Goal: Check status: Check status

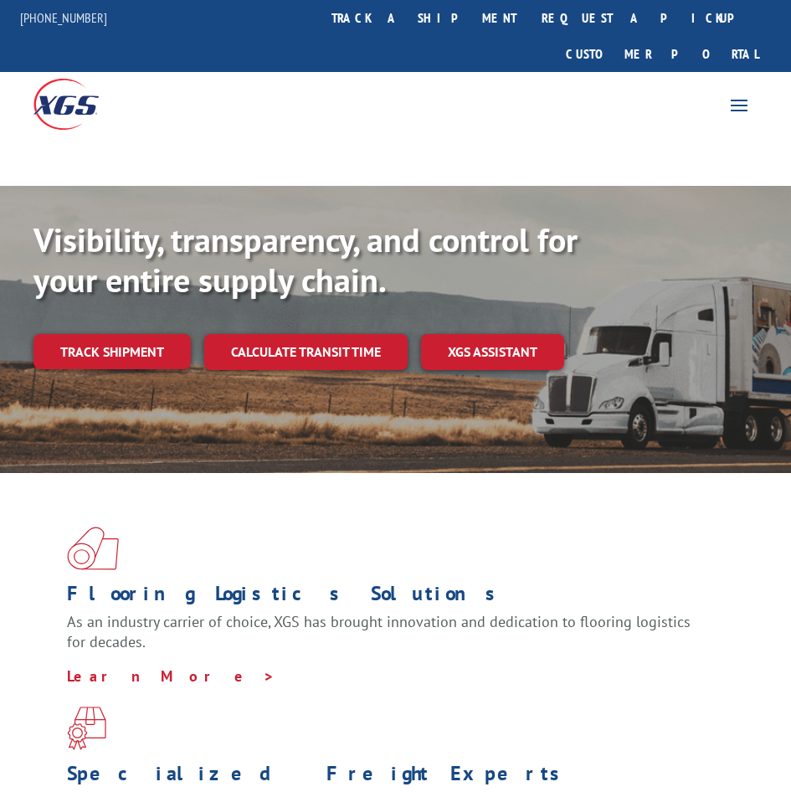
click at [479, 17] on link "track a shipment" at bounding box center [424, 18] width 210 height 36
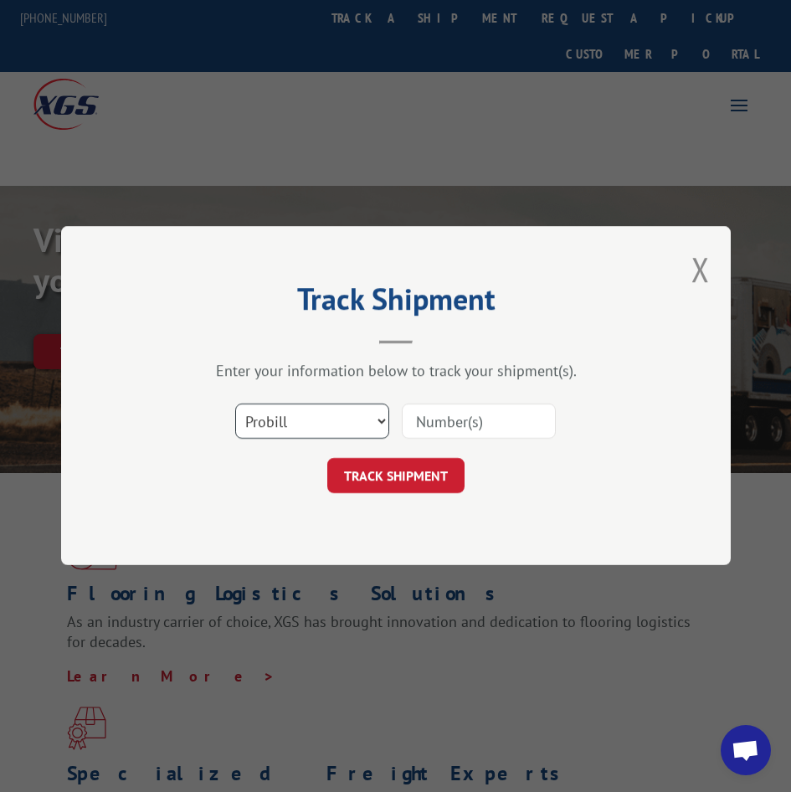
click at [301, 430] on select "Select category... Probill BOL PO" at bounding box center [312, 421] width 154 height 35
click at [235, 404] on select "Select category... Probill BOL PO" at bounding box center [312, 421] width 154 height 35
click at [430, 420] on input at bounding box center [479, 421] width 154 height 35
paste input "17119828"
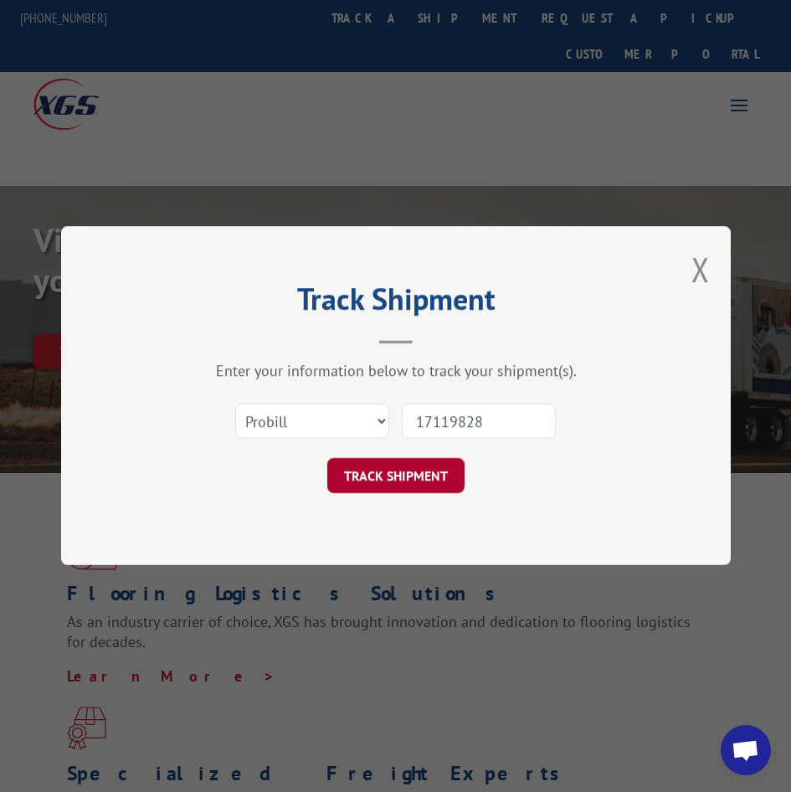
type input "17119828"
click at [424, 480] on button "TRACK SHIPMENT" at bounding box center [395, 476] width 137 height 35
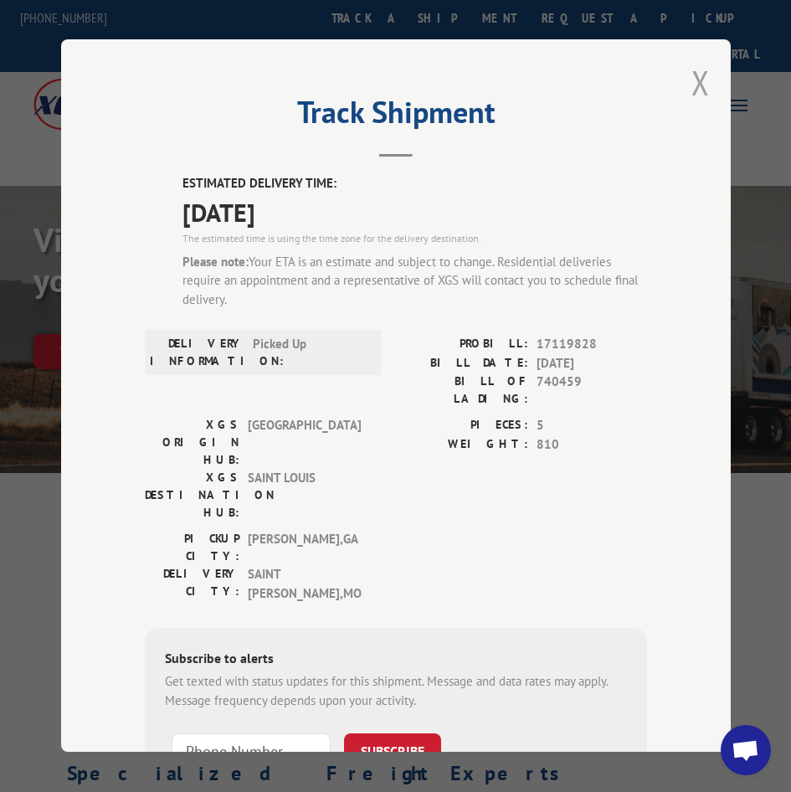
click at [692, 75] on button "Close modal" at bounding box center [701, 82] width 18 height 44
